Goal: Task Accomplishment & Management: Manage account settings

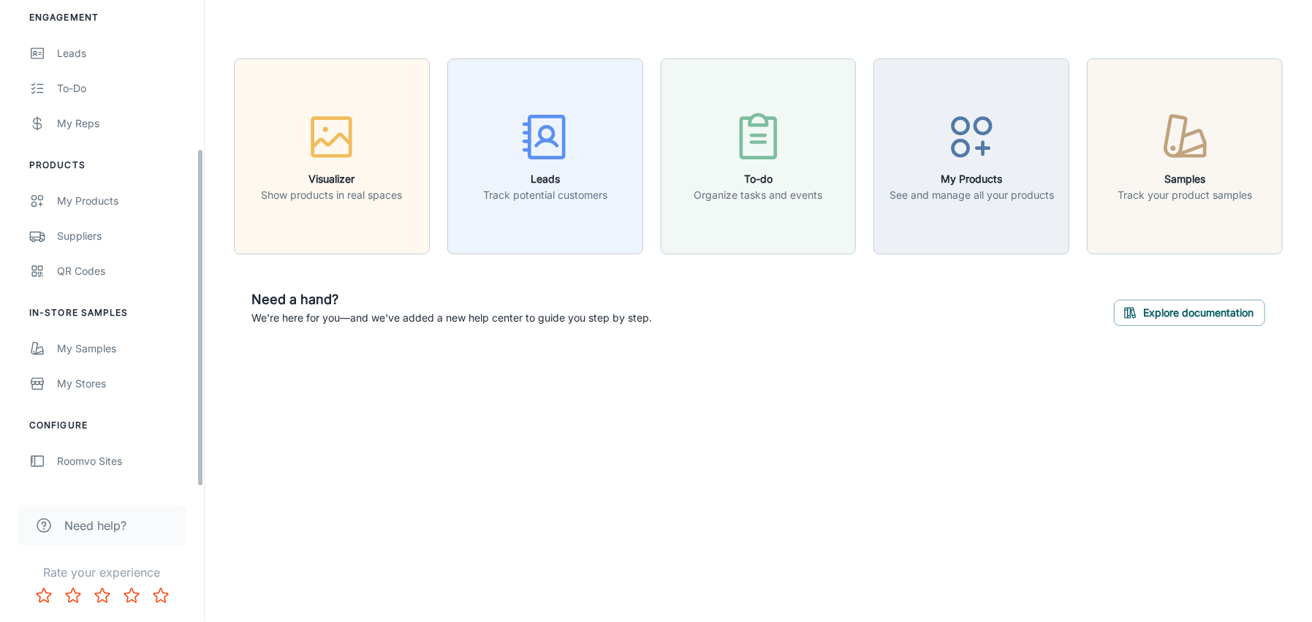
scroll to position [213, 0]
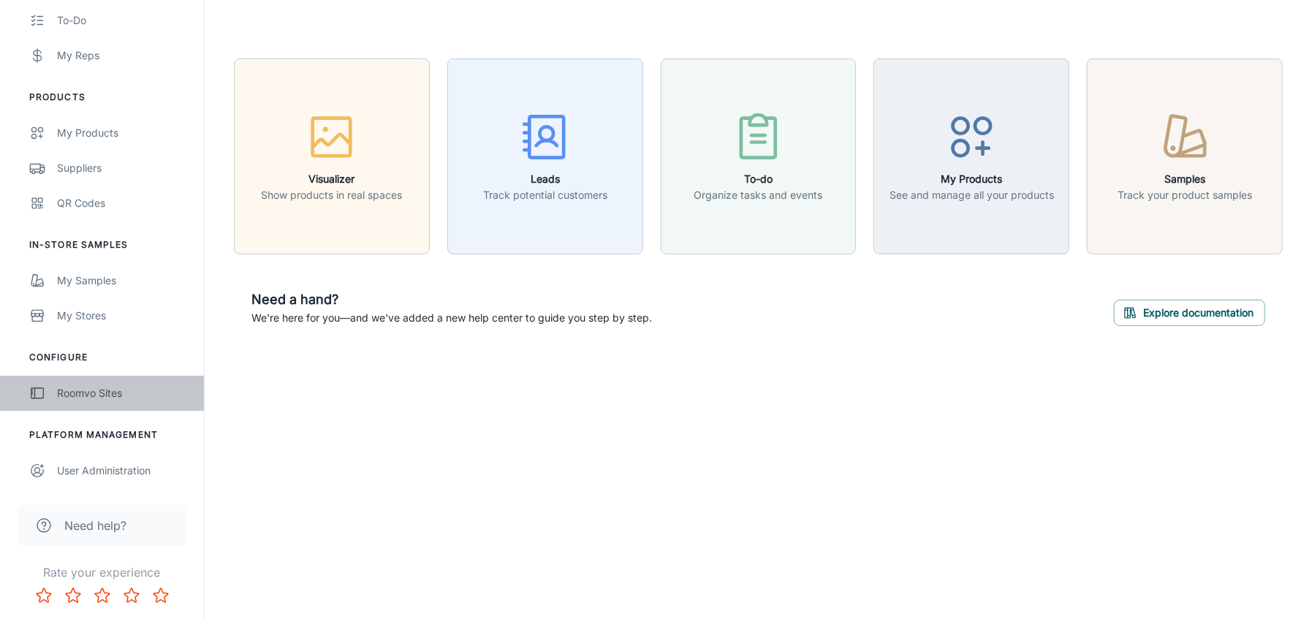
click at [110, 395] on div "Roomvo Sites" at bounding box center [123, 393] width 132 height 16
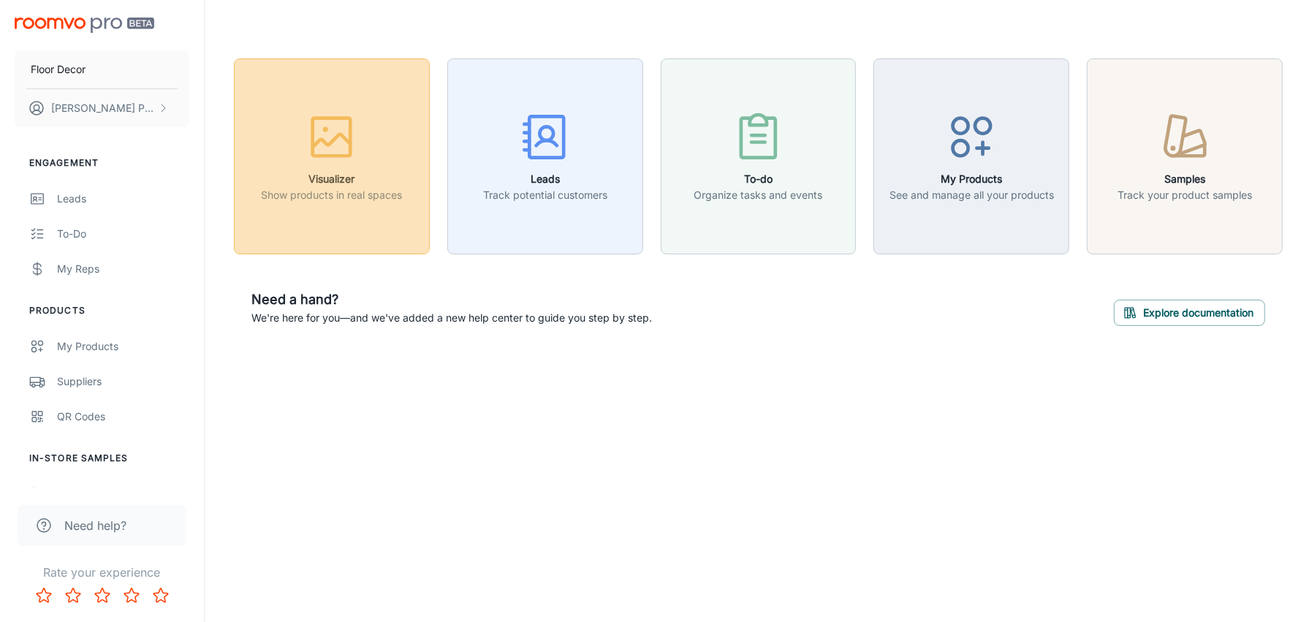
click at [334, 189] on p "Show products in real spaces" at bounding box center [331, 195] width 141 height 16
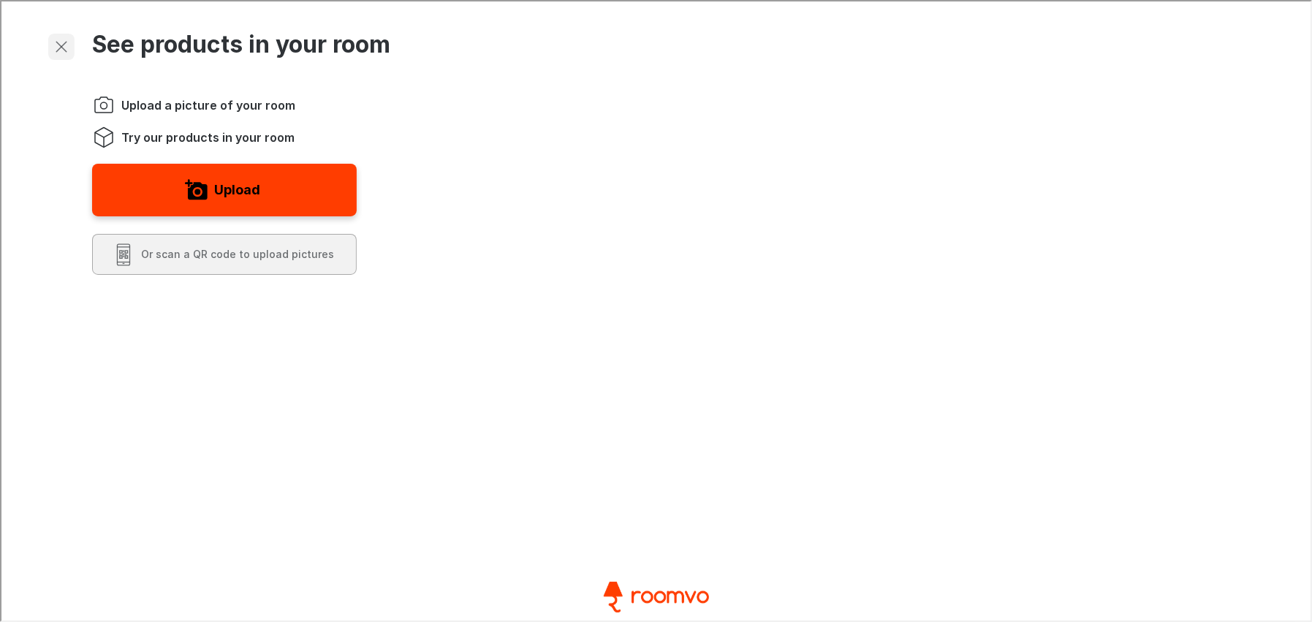
click at [62, 41] on icon "Exit visualizer" at bounding box center [60, 46] width 18 height 18
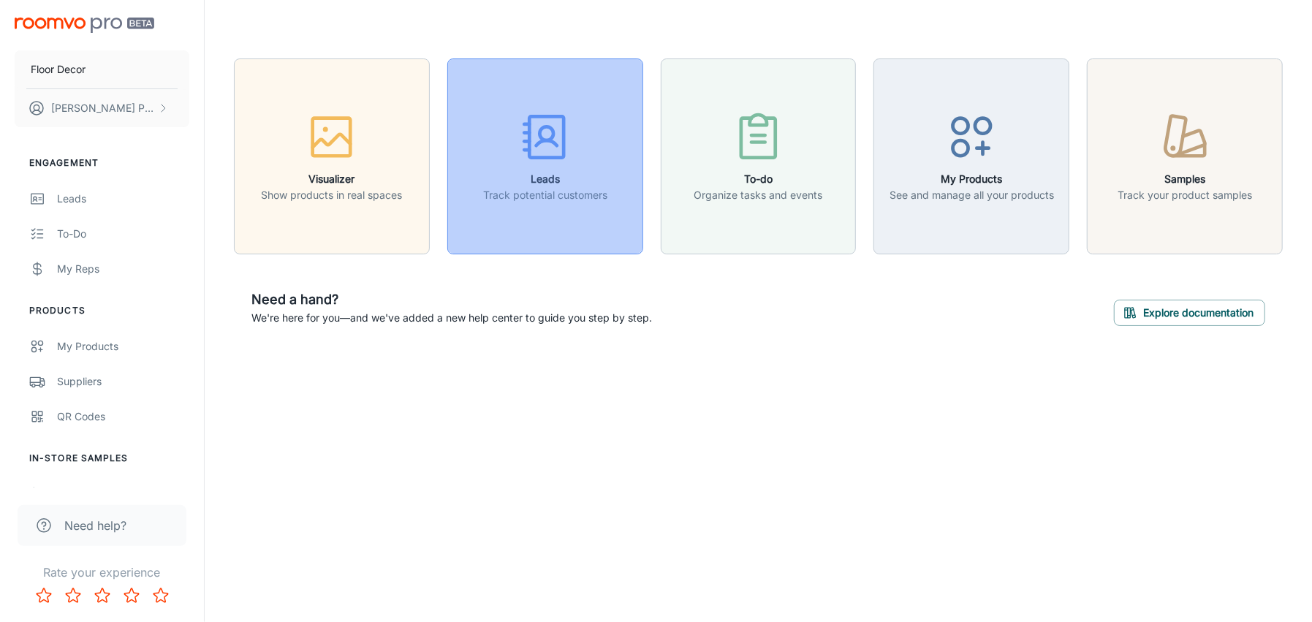
click at [523, 151] on icon "button" at bounding box center [544, 137] width 55 height 55
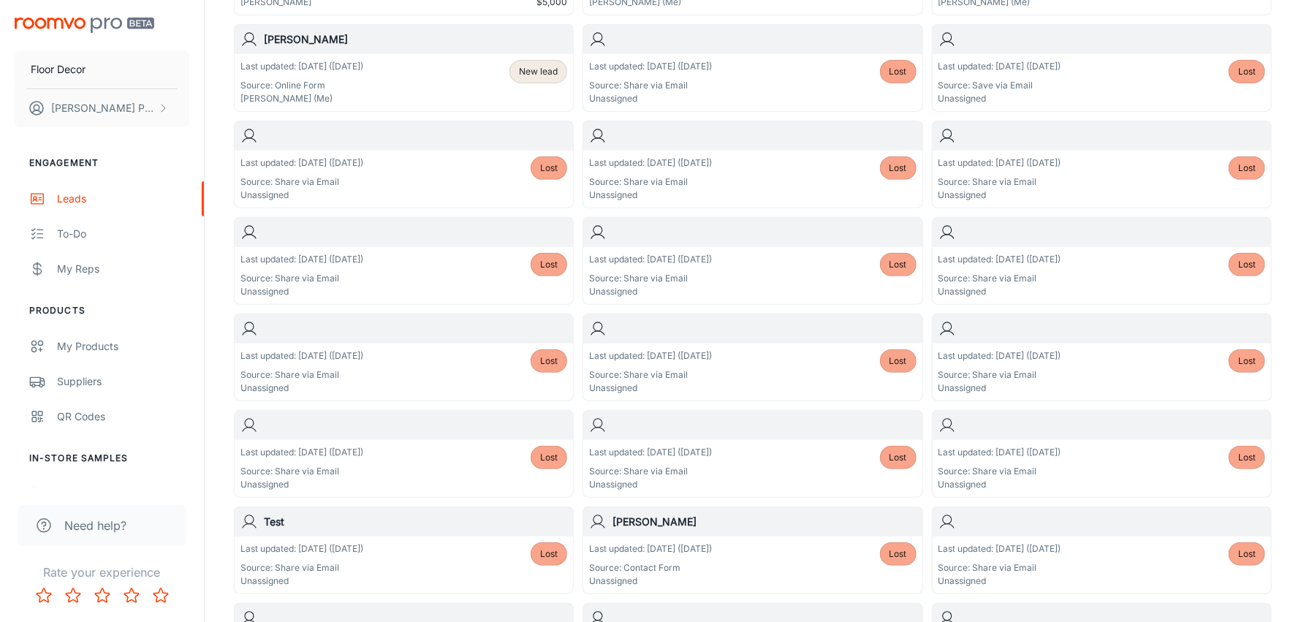
scroll to position [365, 0]
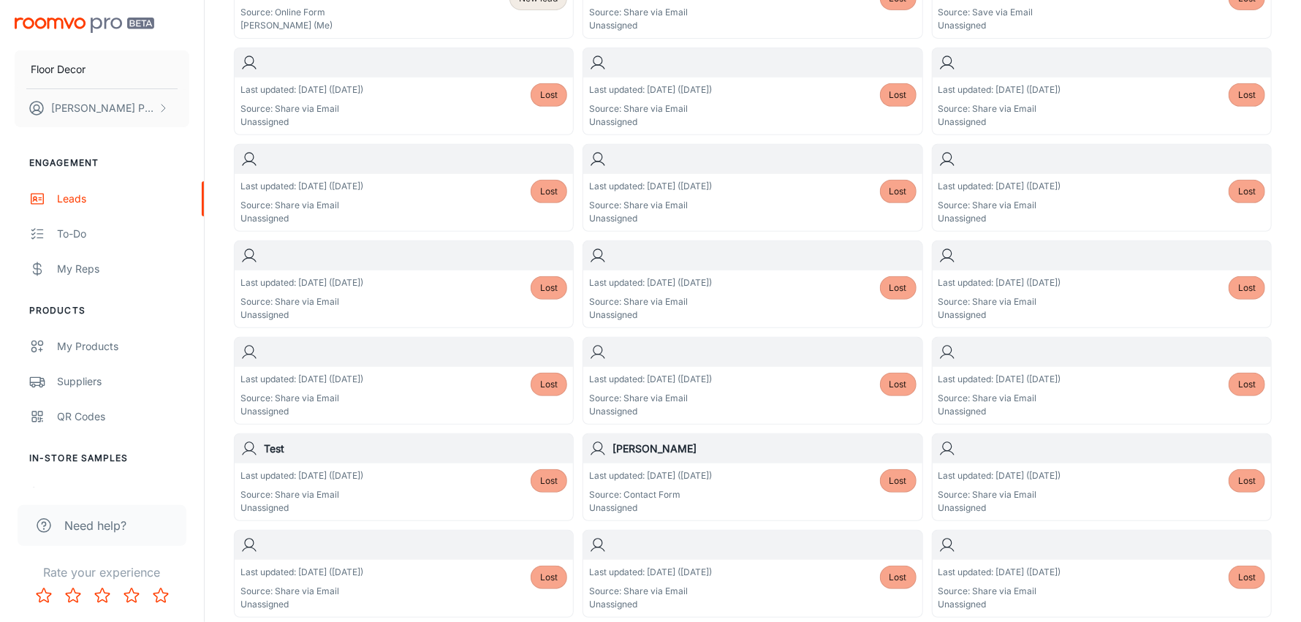
click at [900, 477] on span "Lost" at bounding box center [898, 480] width 18 height 13
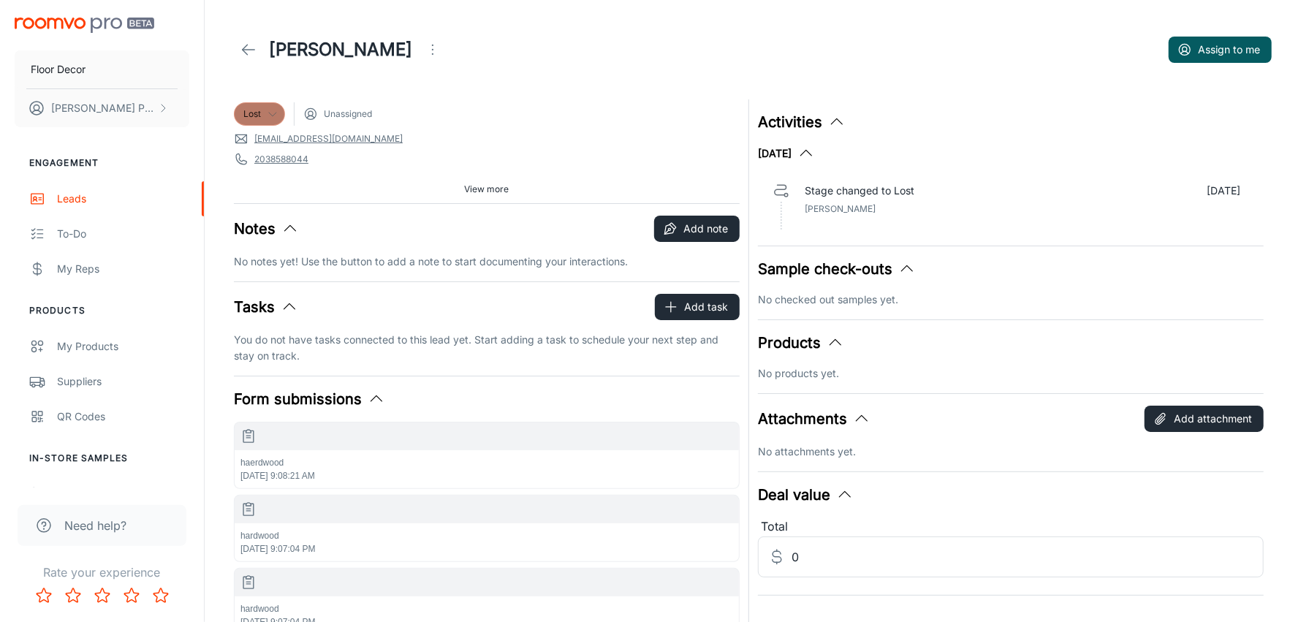
click at [270, 115] on icon at bounding box center [273, 114] width 12 height 12
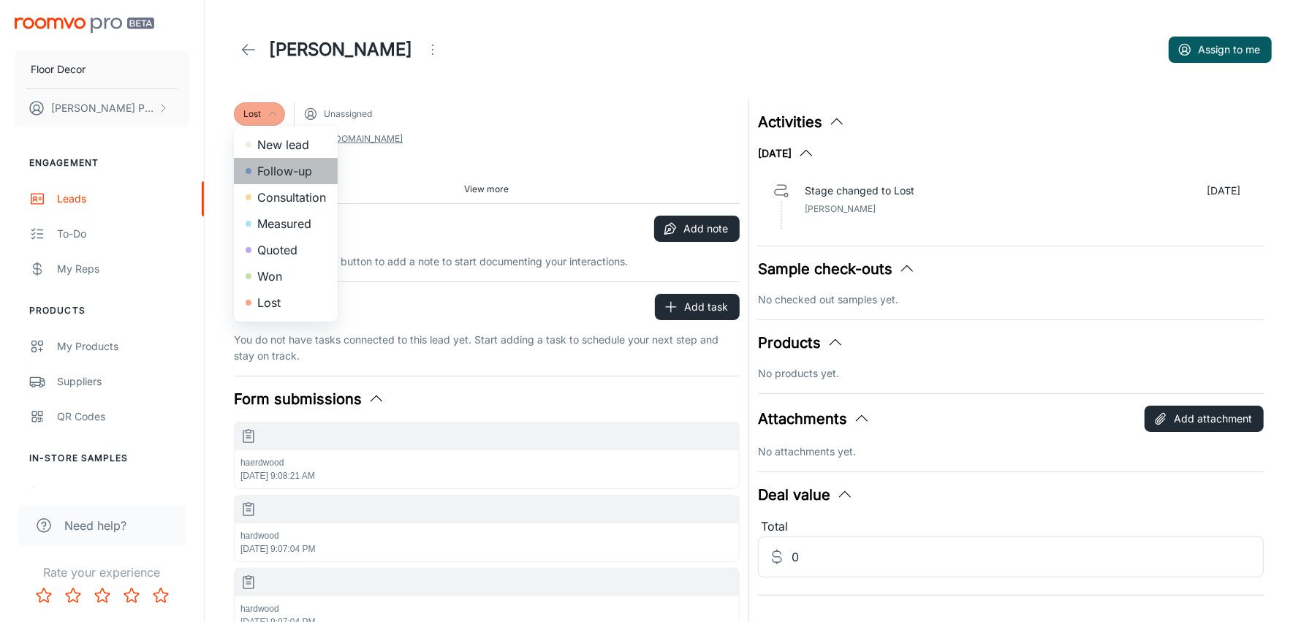
click at [262, 169] on li "Follow-up" at bounding box center [286, 171] width 104 height 26
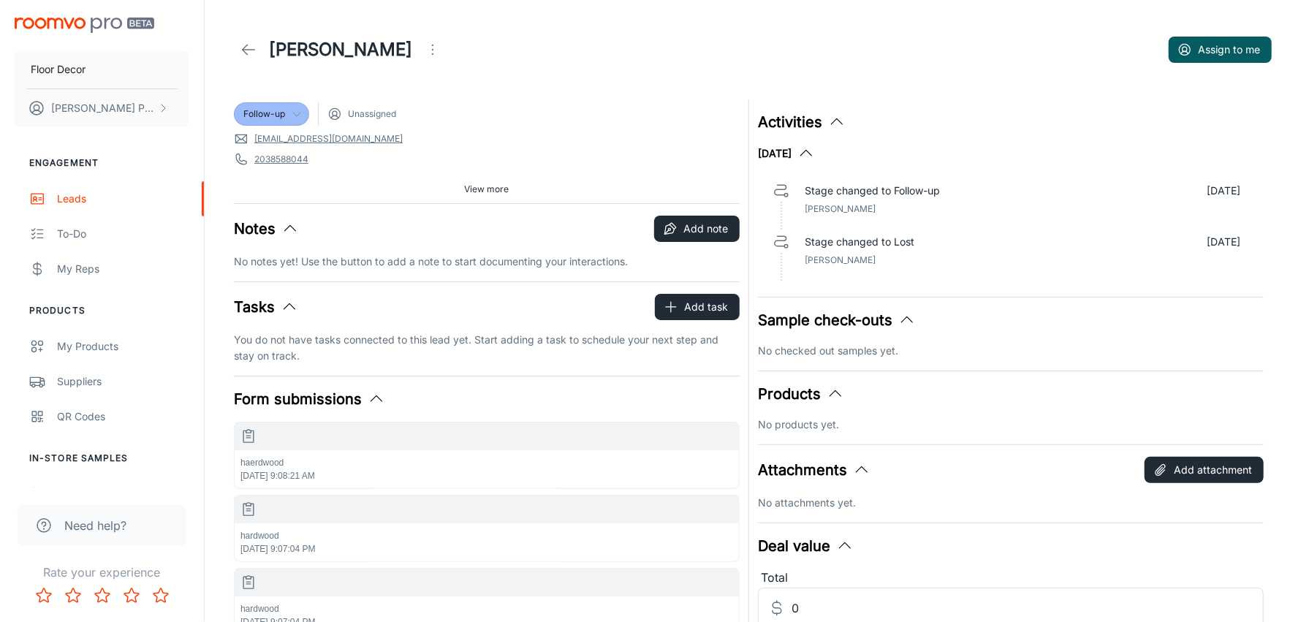
click at [908, 323] on icon "button" at bounding box center [907, 320] width 18 height 18
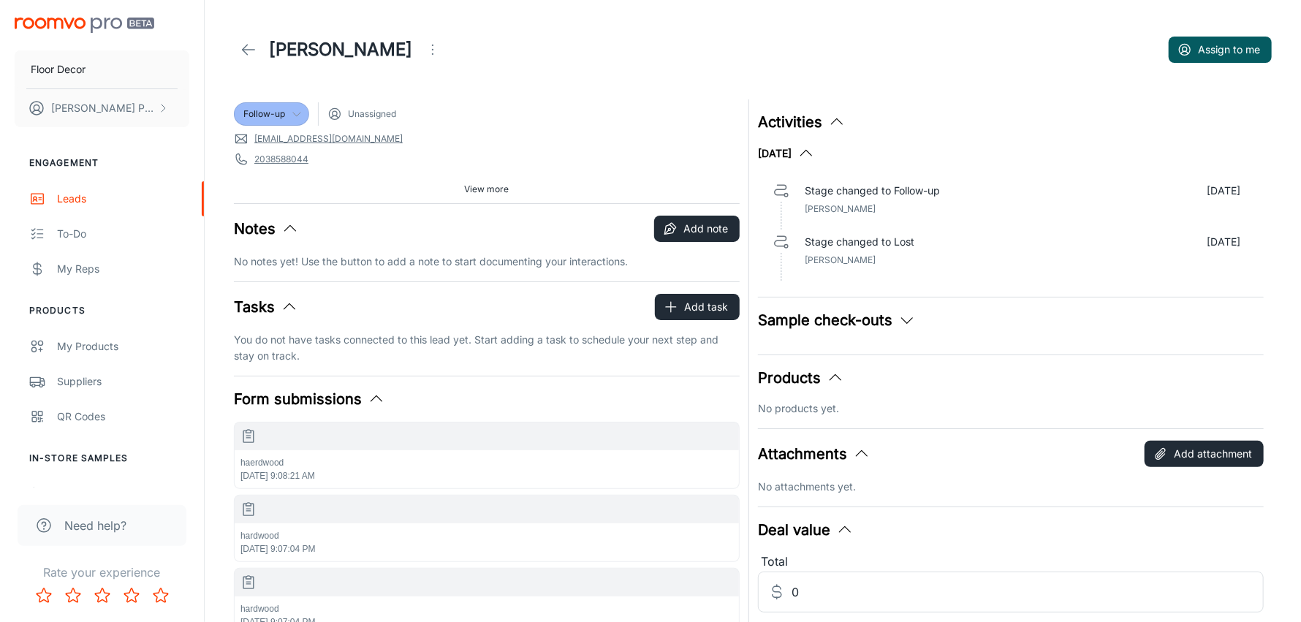
click at [908, 323] on icon "button" at bounding box center [907, 320] width 18 height 18
